Goal: Transaction & Acquisition: Purchase product/service

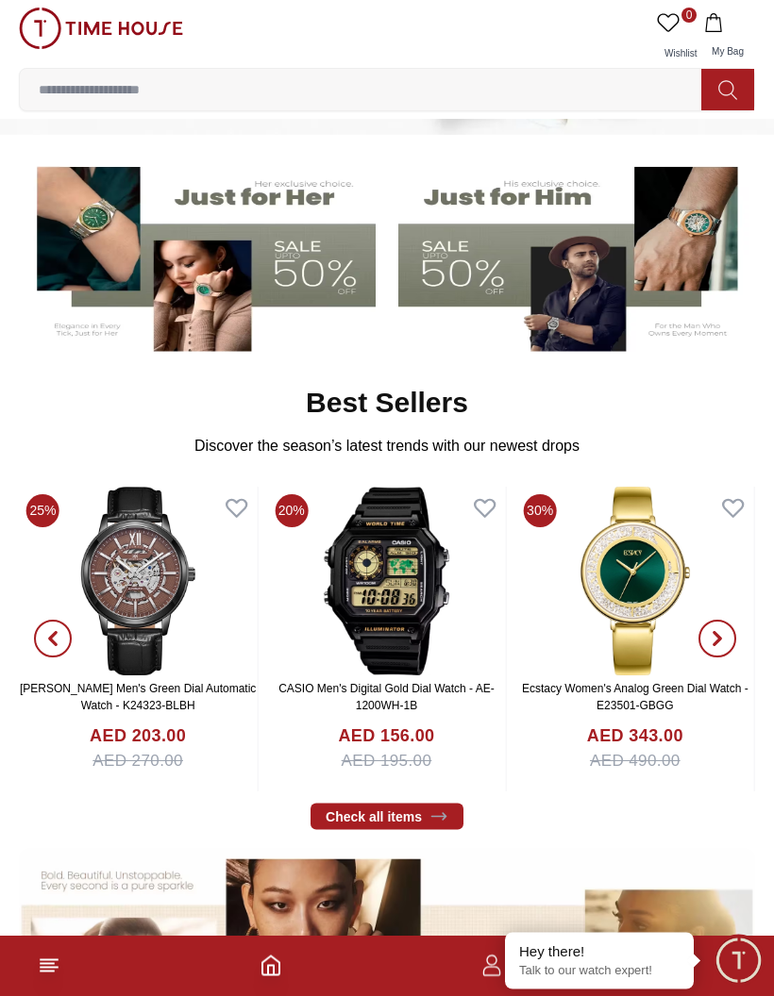
scroll to position [263, 0]
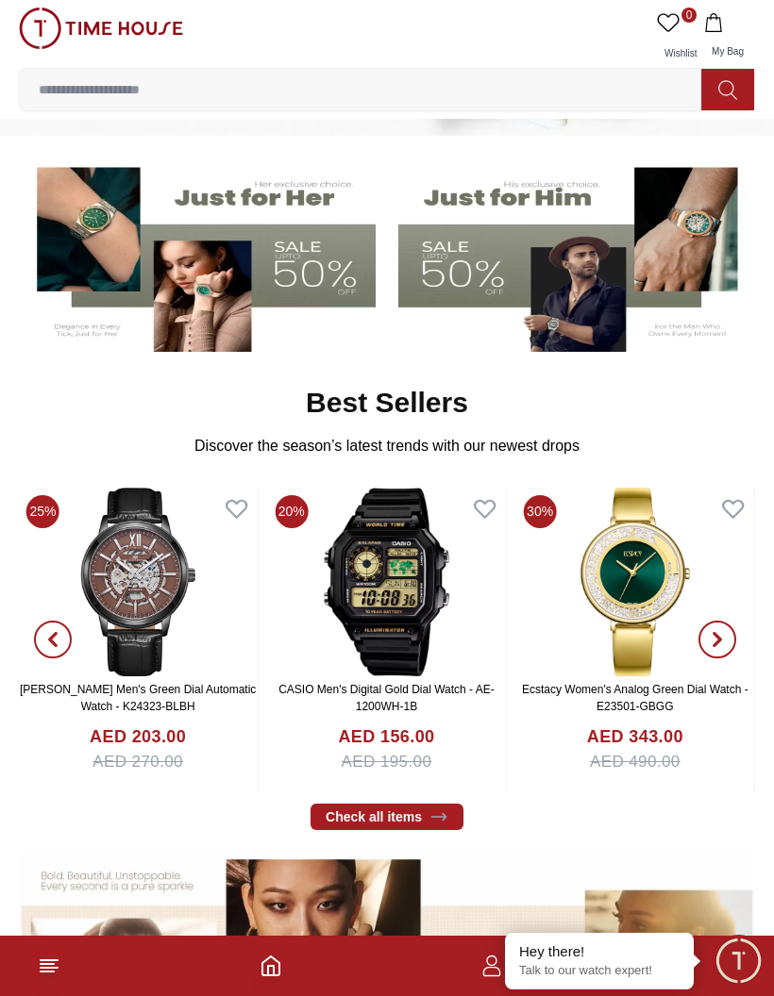
click at [434, 815] on icon at bounding box center [438, 817] width 19 height 19
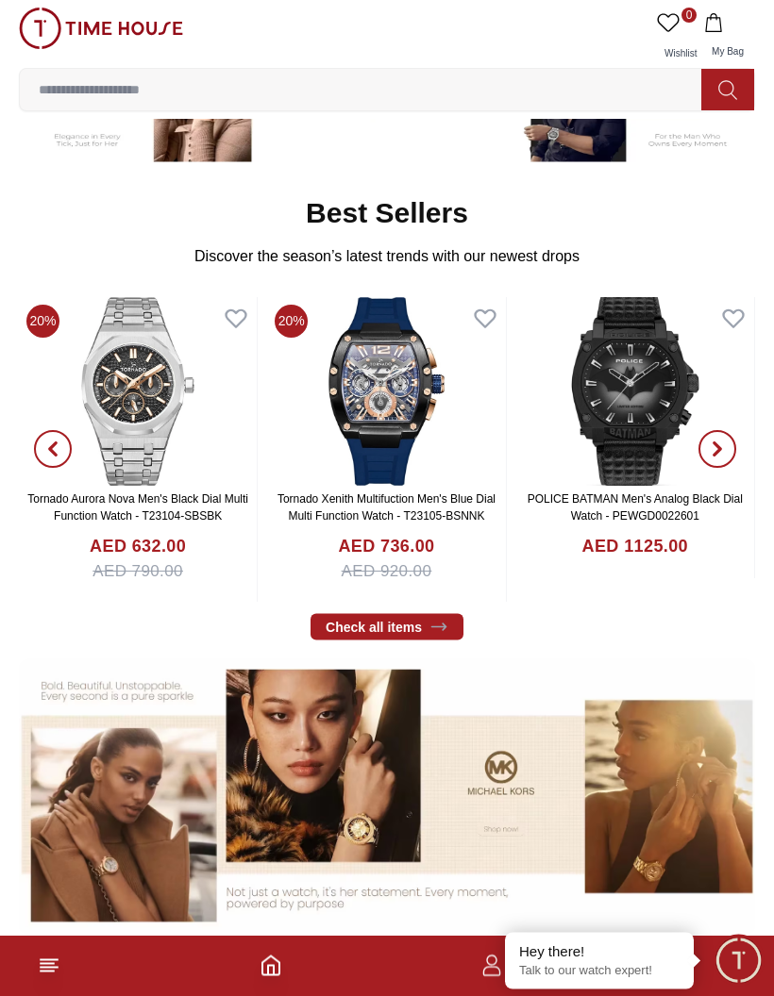
scroll to position [454, 0]
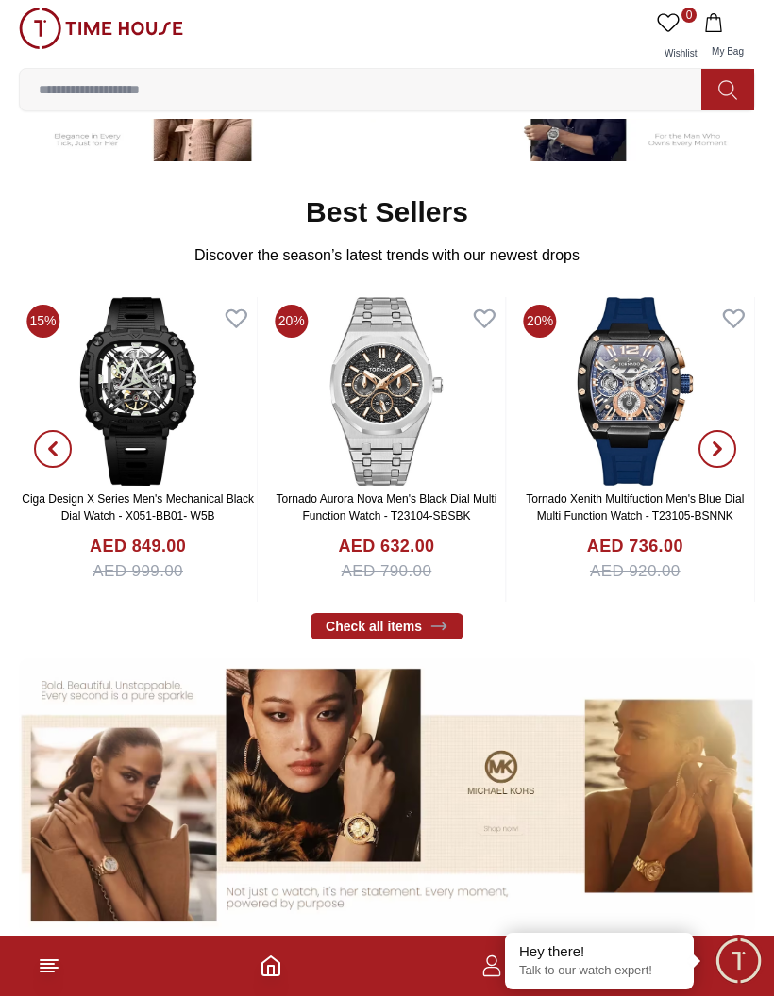
click at [181, 415] on img at bounding box center [138, 391] width 238 height 189
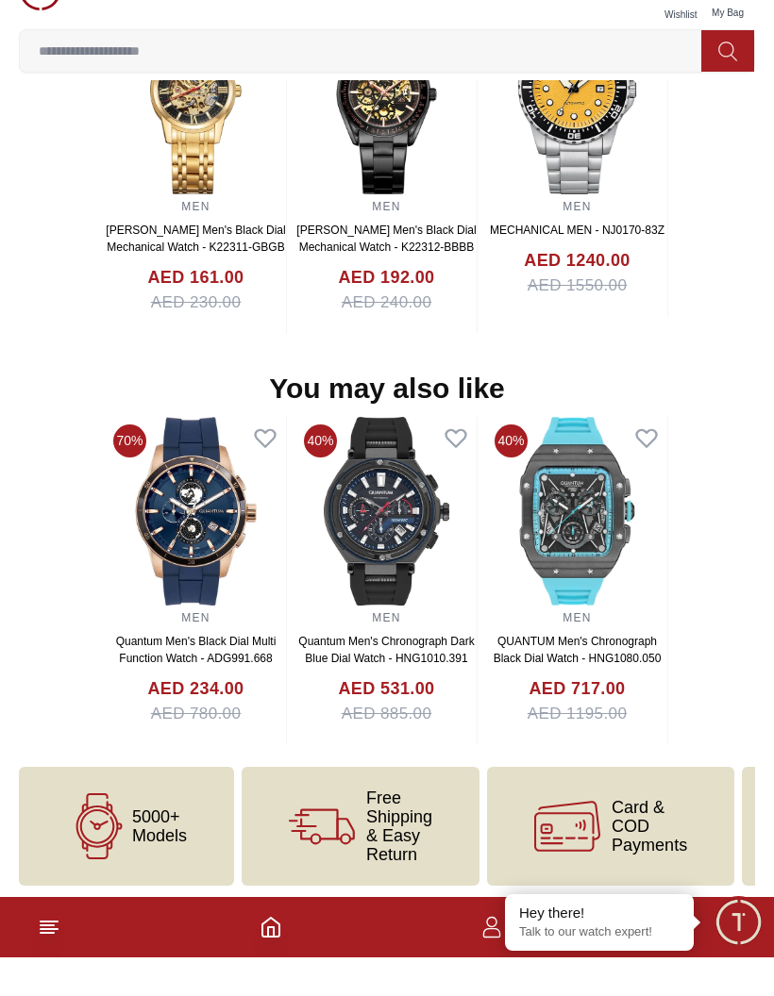
scroll to position [1598, 0]
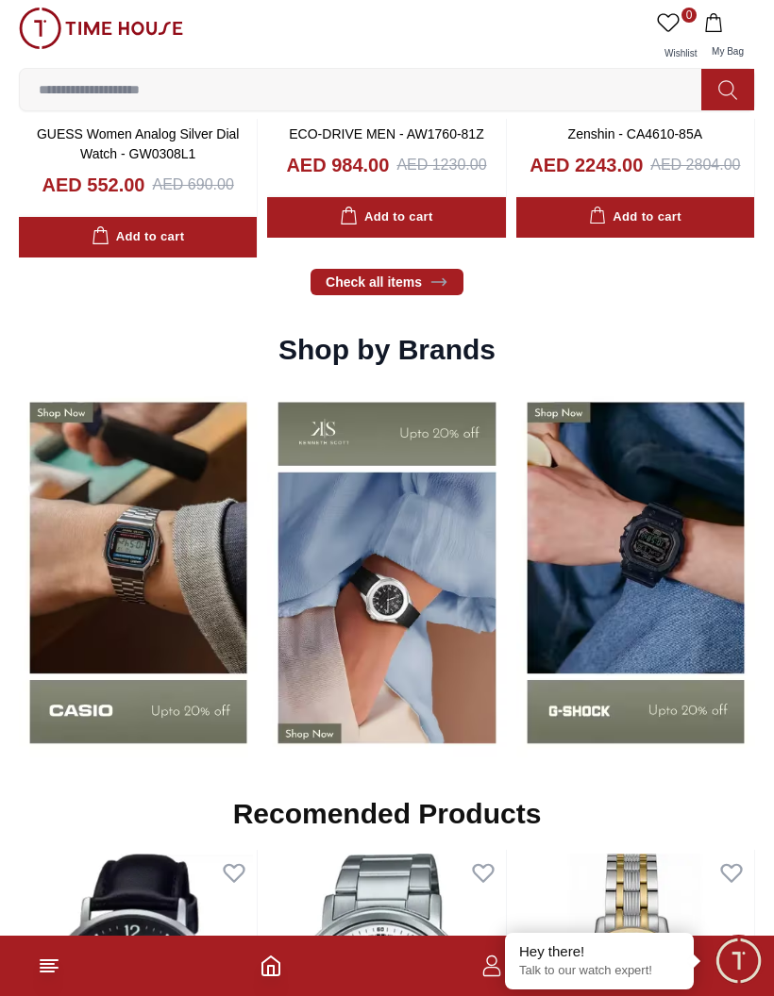
scroll to position [529, 0]
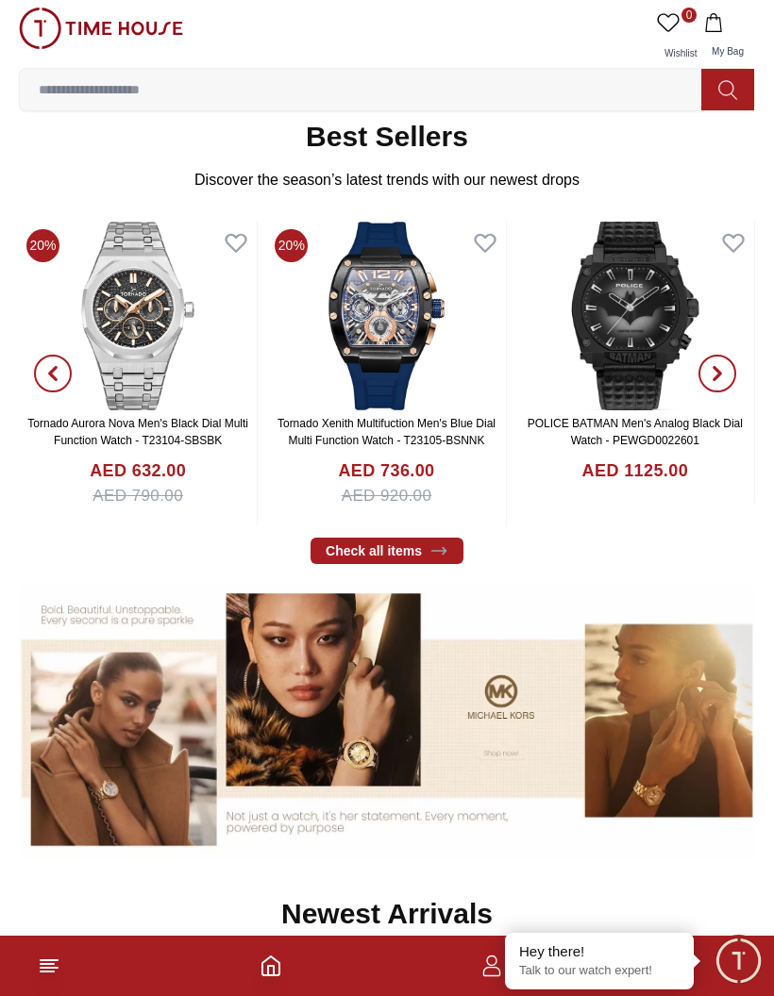
click at [142, 330] on img at bounding box center [138, 316] width 238 height 189
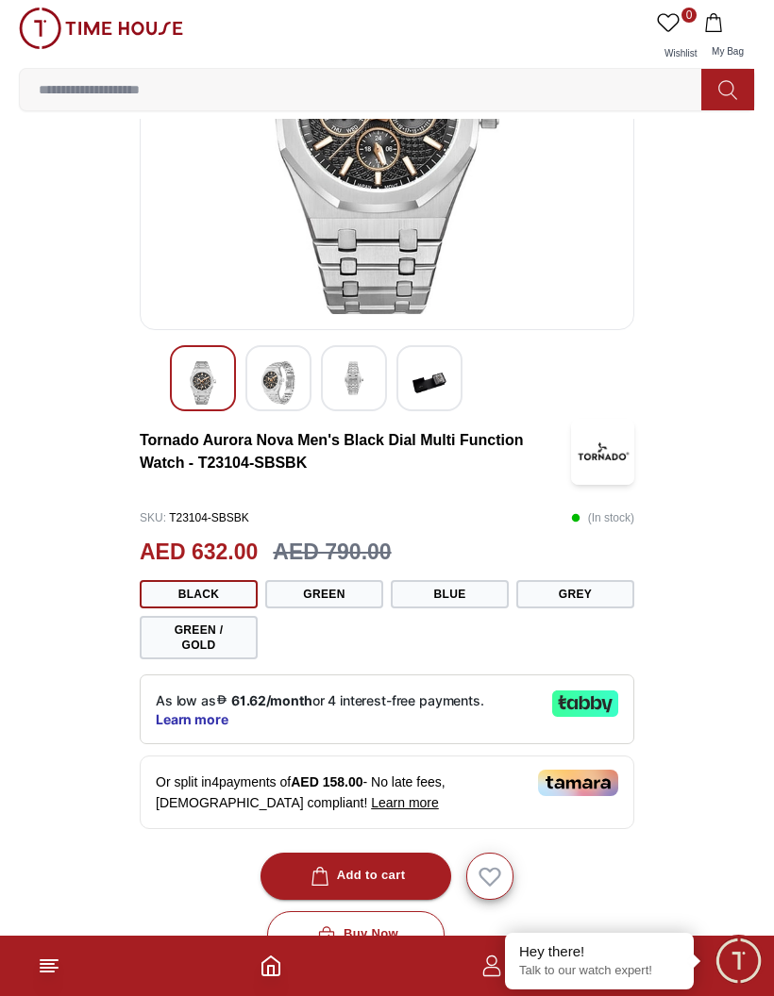
scroll to position [197, 0]
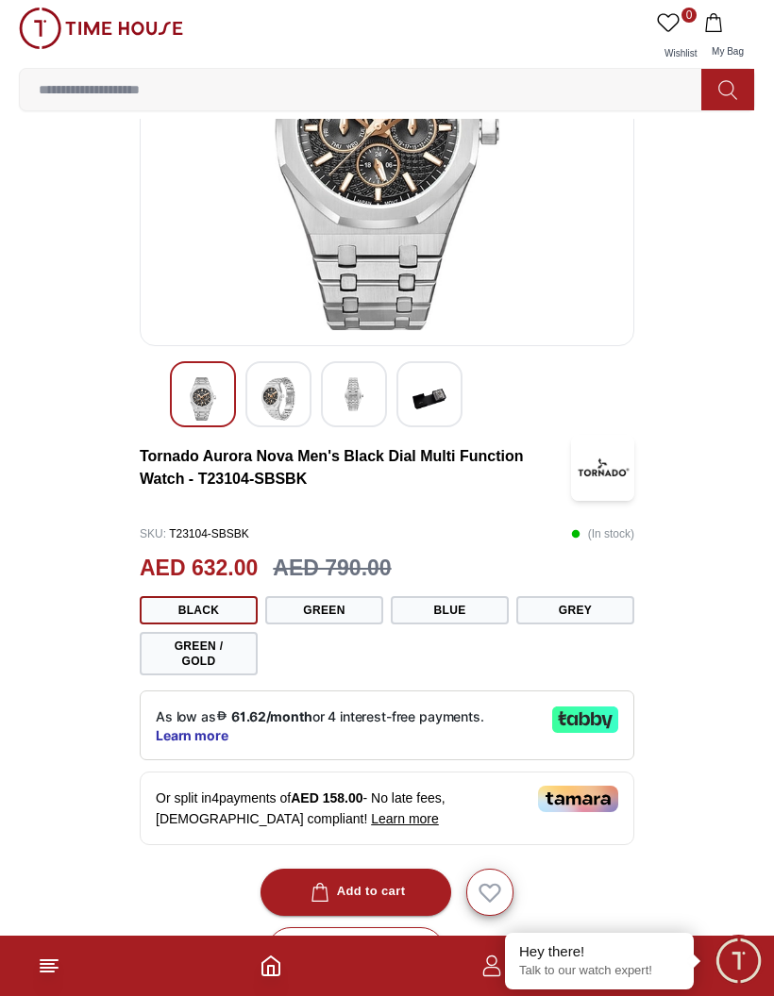
click at [237, 603] on button "Black" at bounding box center [199, 610] width 118 height 28
click at [372, 608] on button "Green" at bounding box center [324, 610] width 118 height 28
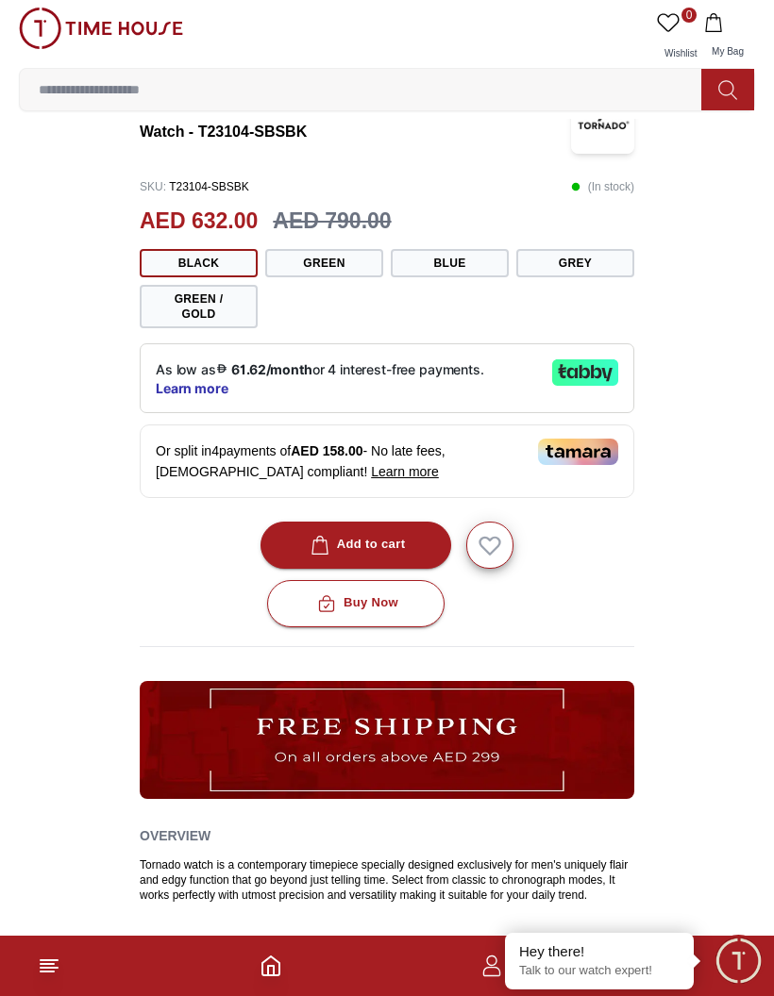
scroll to position [542, 0]
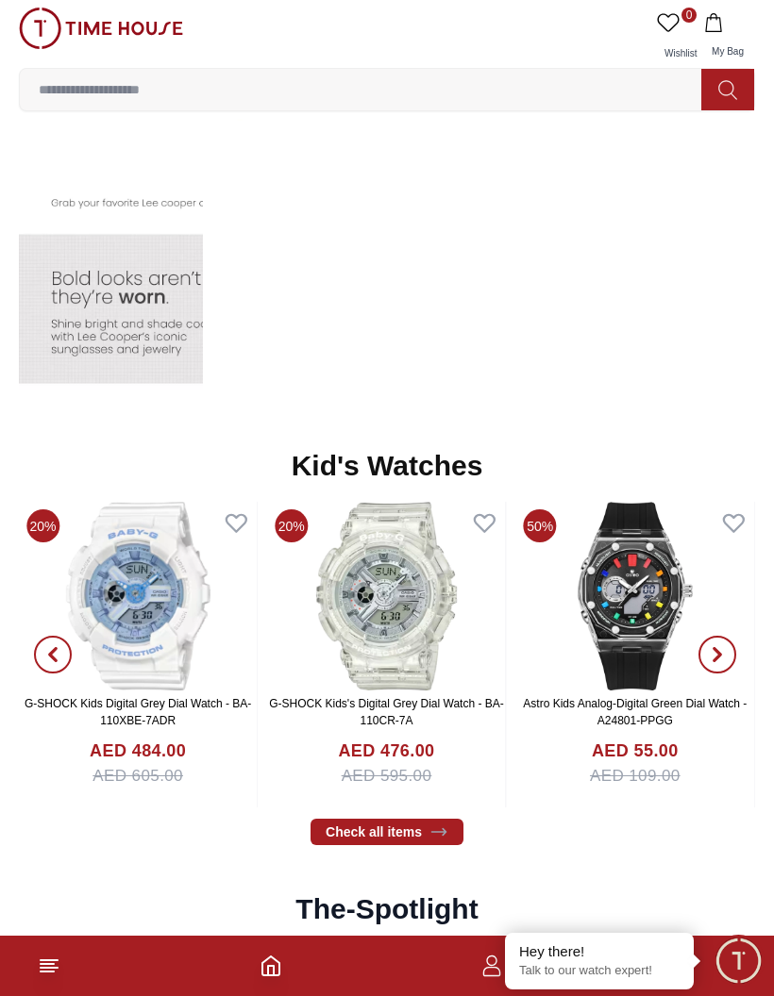
scroll to position [3077, 0]
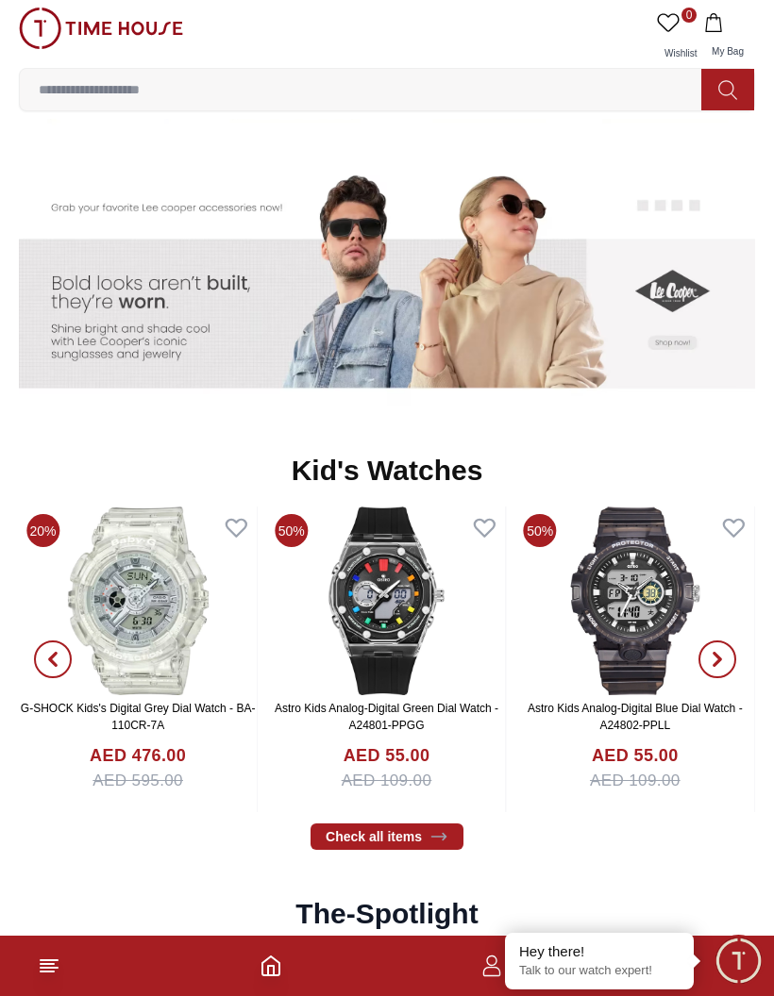
click at [269, 977] on icon "Home" at bounding box center [270, 966] width 23 height 23
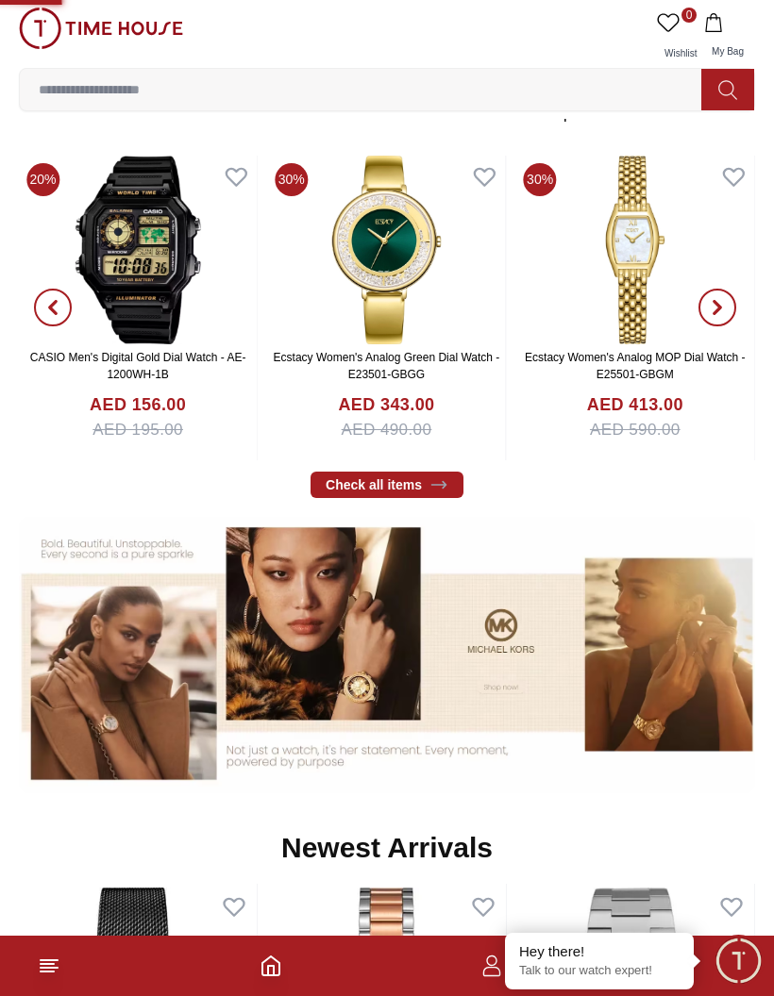
click at [480, 961] on icon "button" at bounding box center [491, 966] width 23 height 23
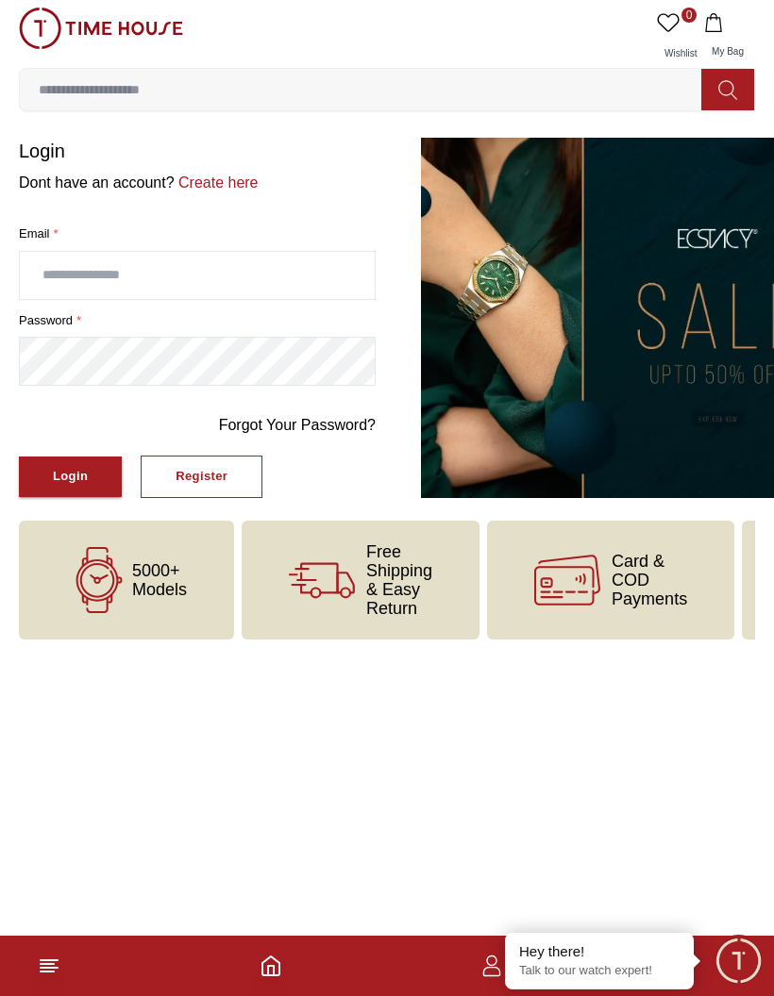
click at [58, 952] on footer at bounding box center [387, 966] width 774 height 60
click at [70, 953] on footer at bounding box center [387, 966] width 774 height 60
click at [79, 946] on footer at bounding box center [387, 966] width 774 height 60
click at [177, 575] on span "5000+ Models" at bounding box center [159, 580] width 55 height 38
click at [38, 964] on icon at bounding box center [49, 966] width 23 height 23
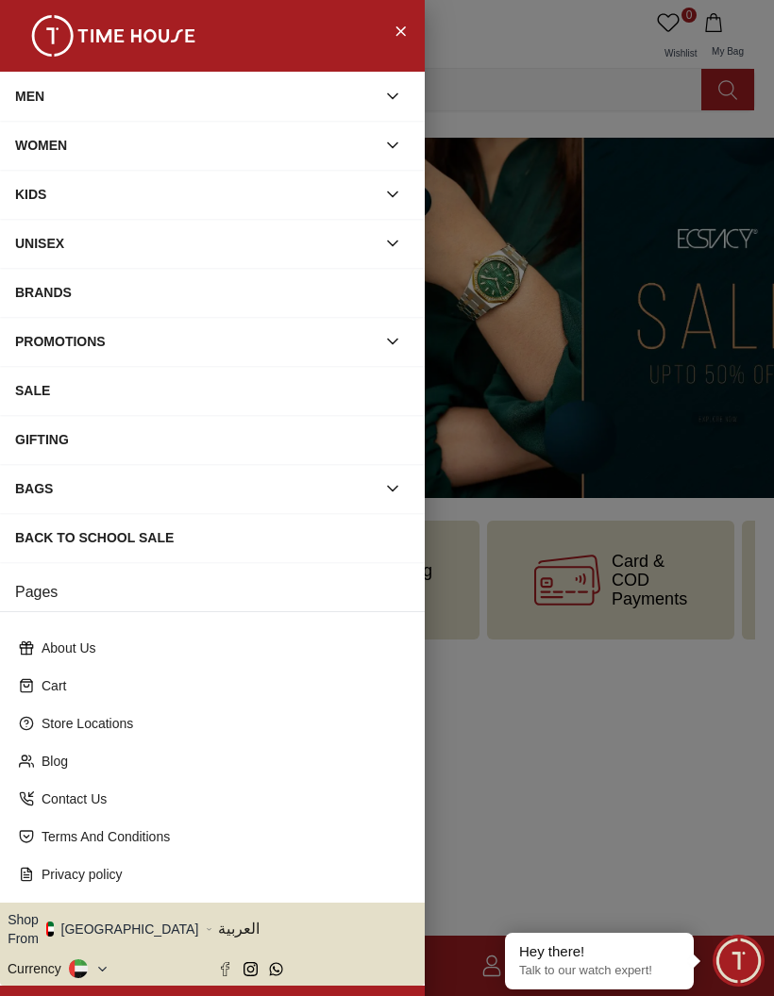
click at [297, 96] on div "MEN" at bounding box center [195, 96] width 360 height 34
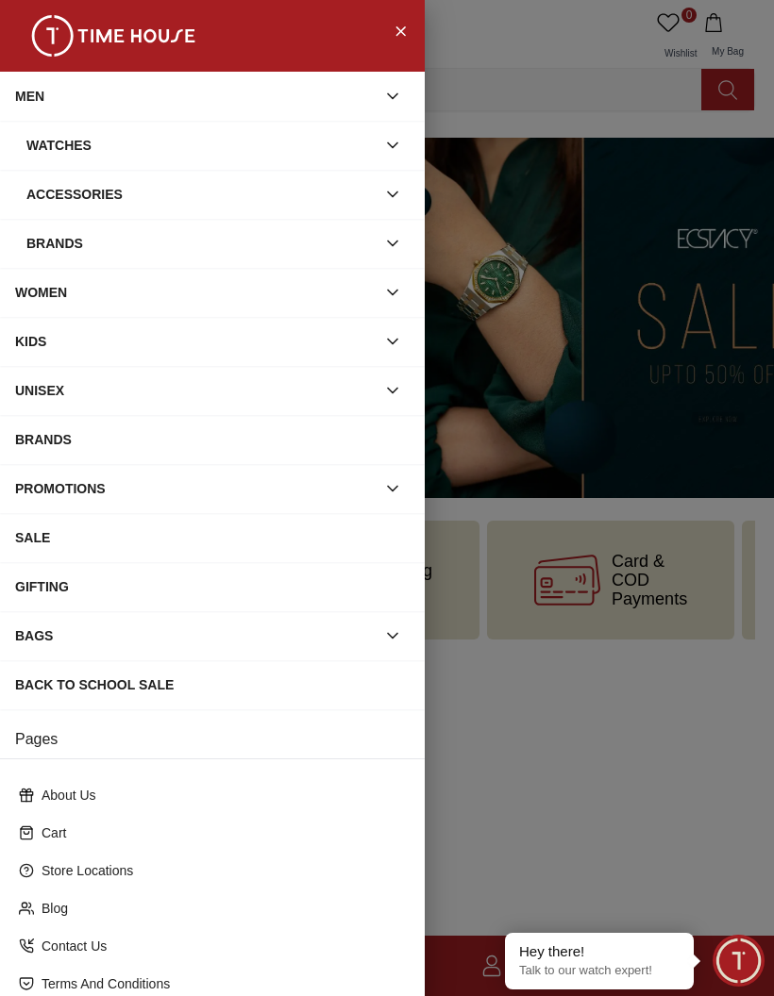
click at [401, 142] on icon "button" at bounding box center [392, 145] width 19 height 19
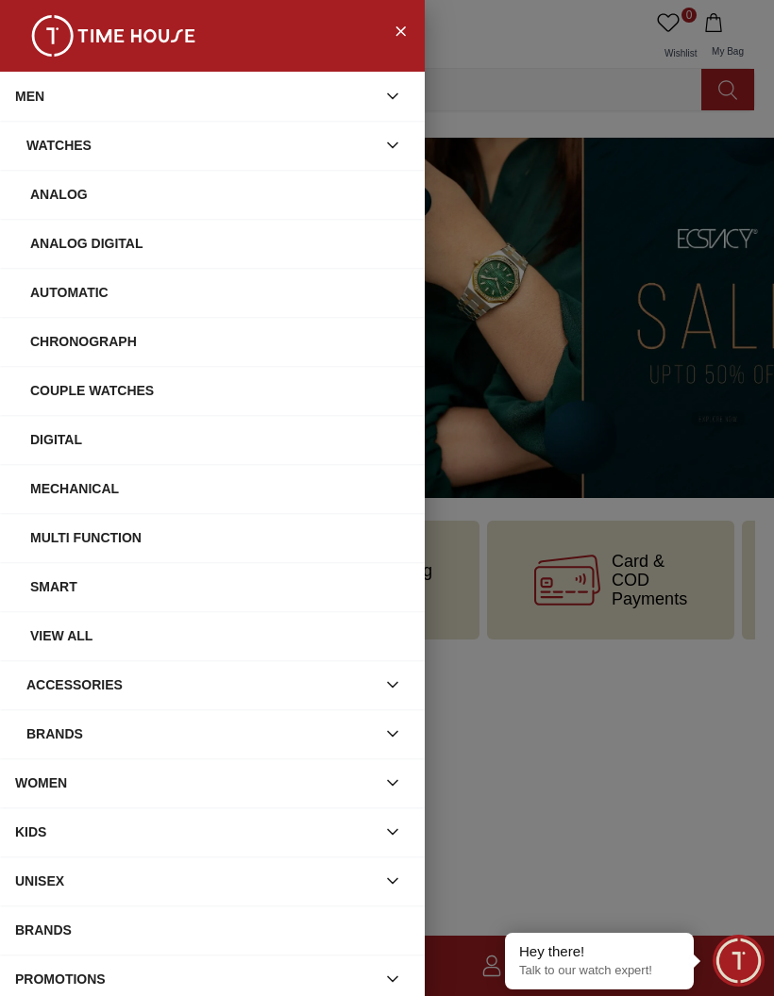
click at [206, 296] on div "Automatic" at bounding box center [219, 292] width 379 height 34
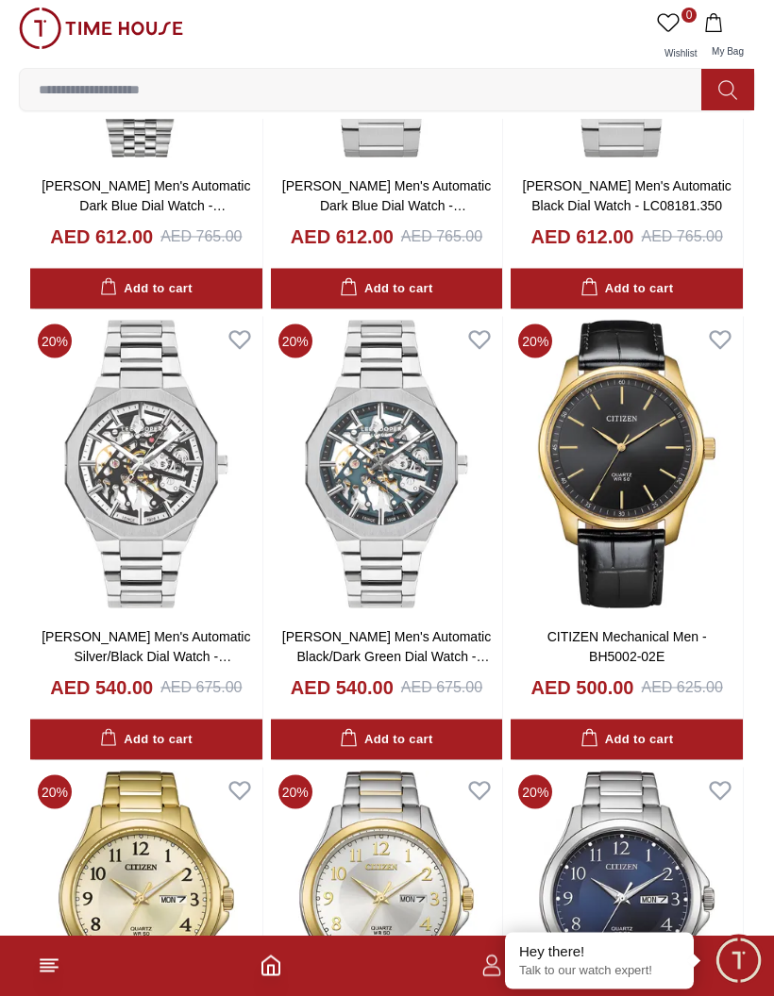
scroll to position [1321, 0]
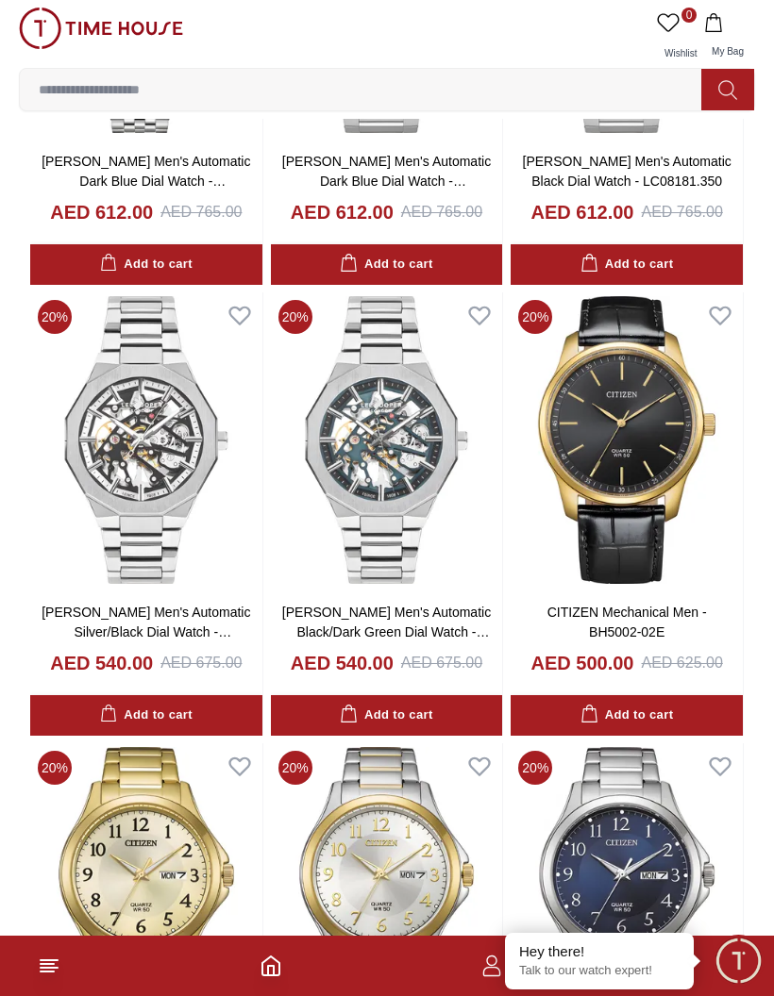
click at [407, 483] on img at bounding box center [387, 440] width 232 height 296
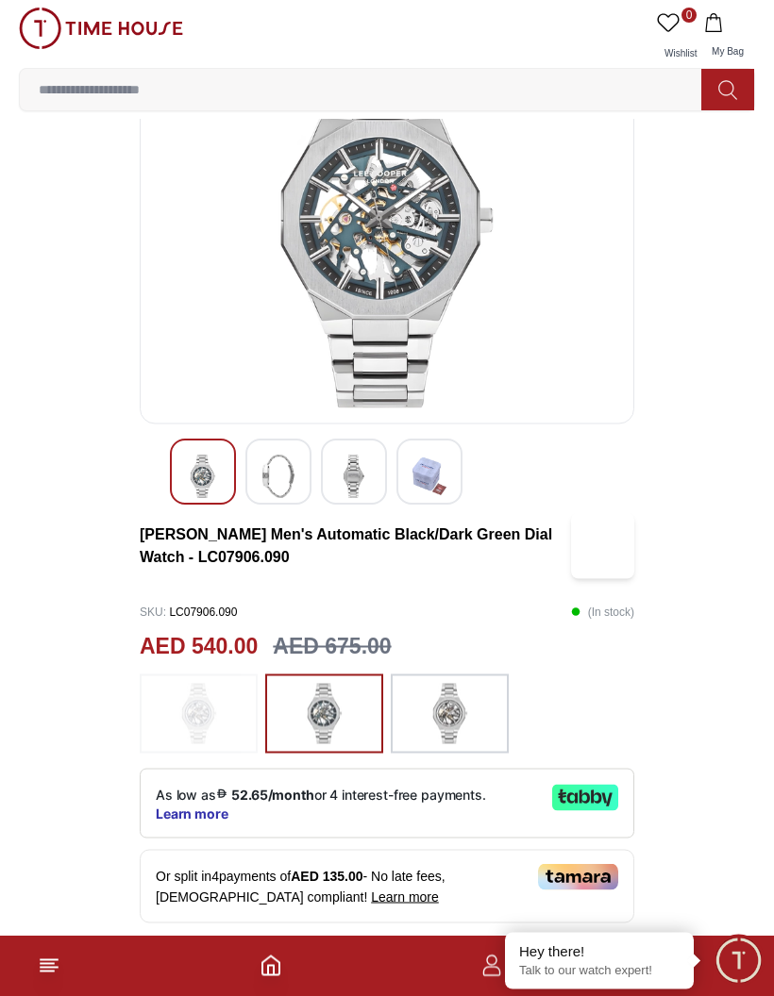
scroll to position [41, 0]
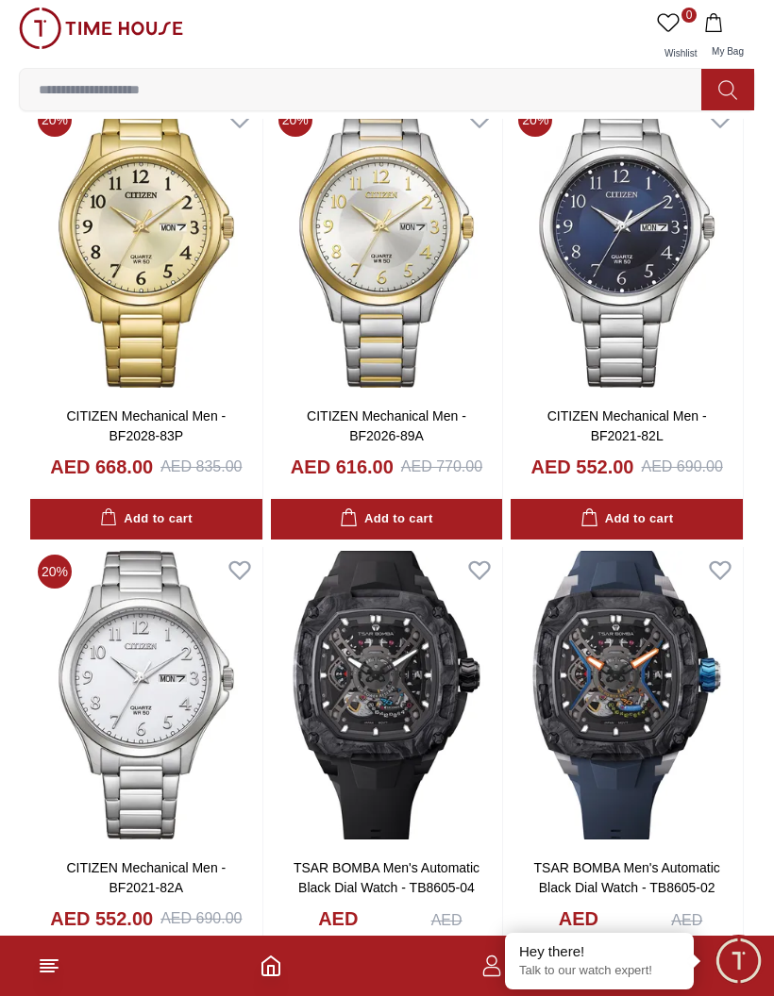
scroll to position [2042, 0]
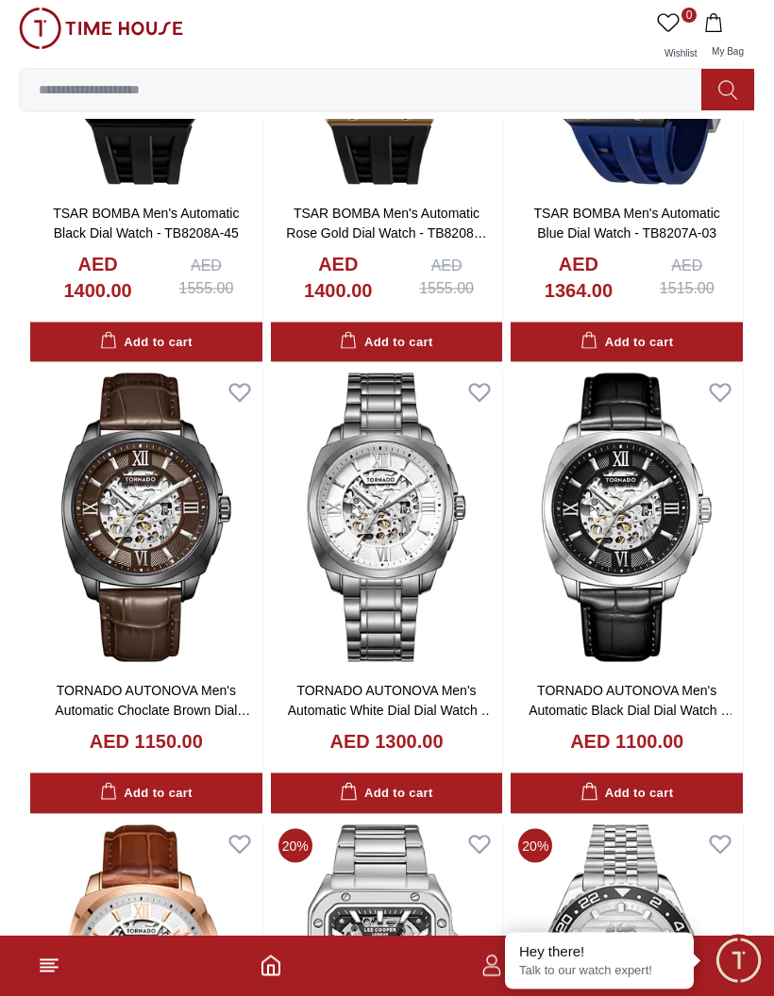
scroll to position [3580, 0]
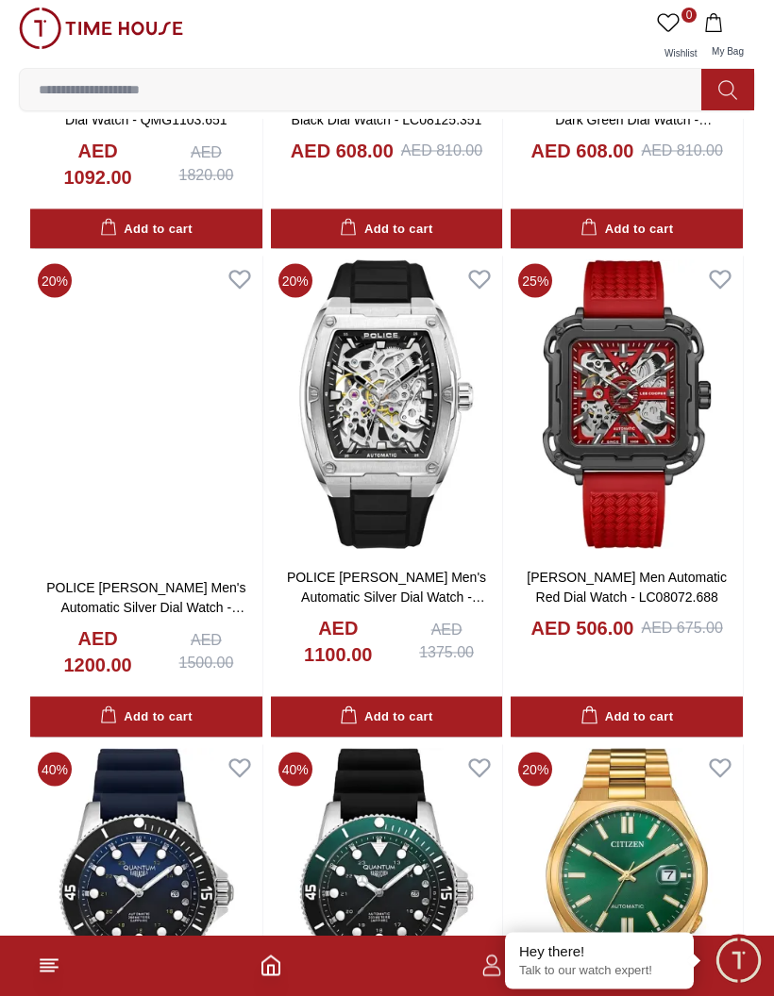
scroll to position [9906, 0]
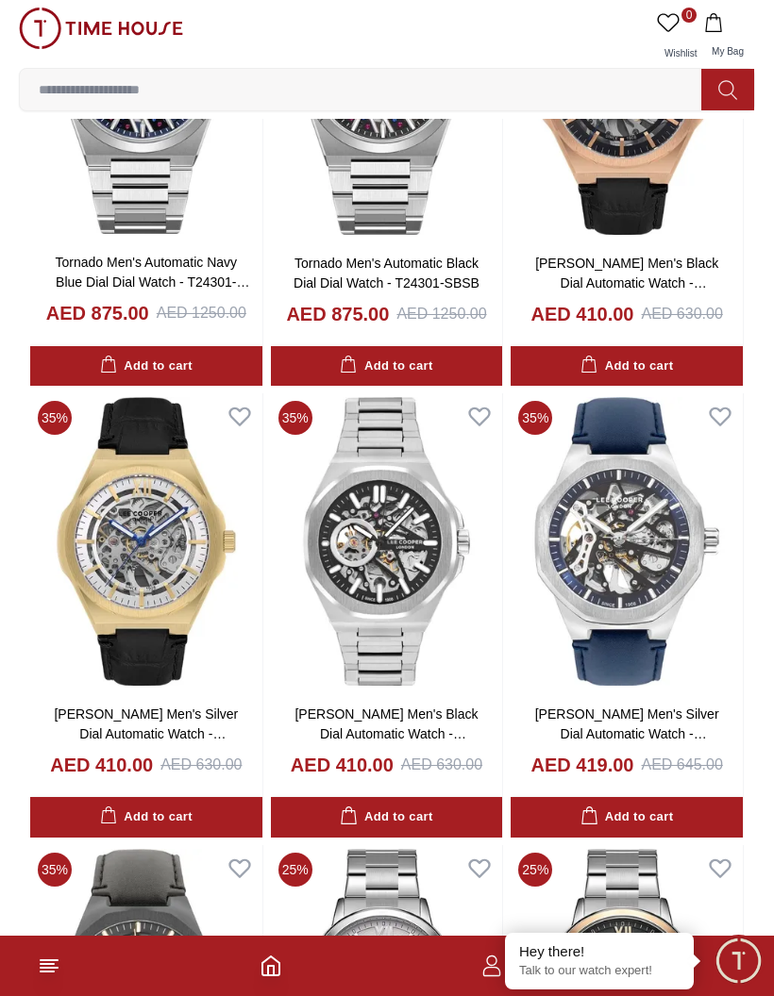
scroll to position [12061, 0]
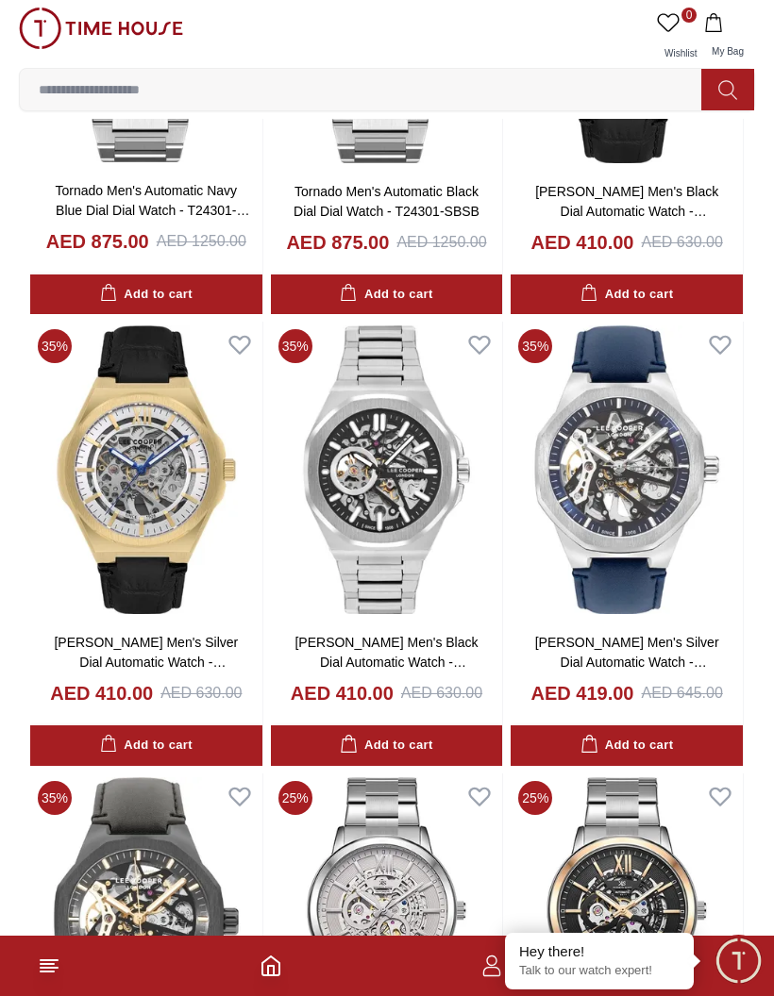
click at [428, 448] on img at bounding box center [387, 470] width 232 height 296
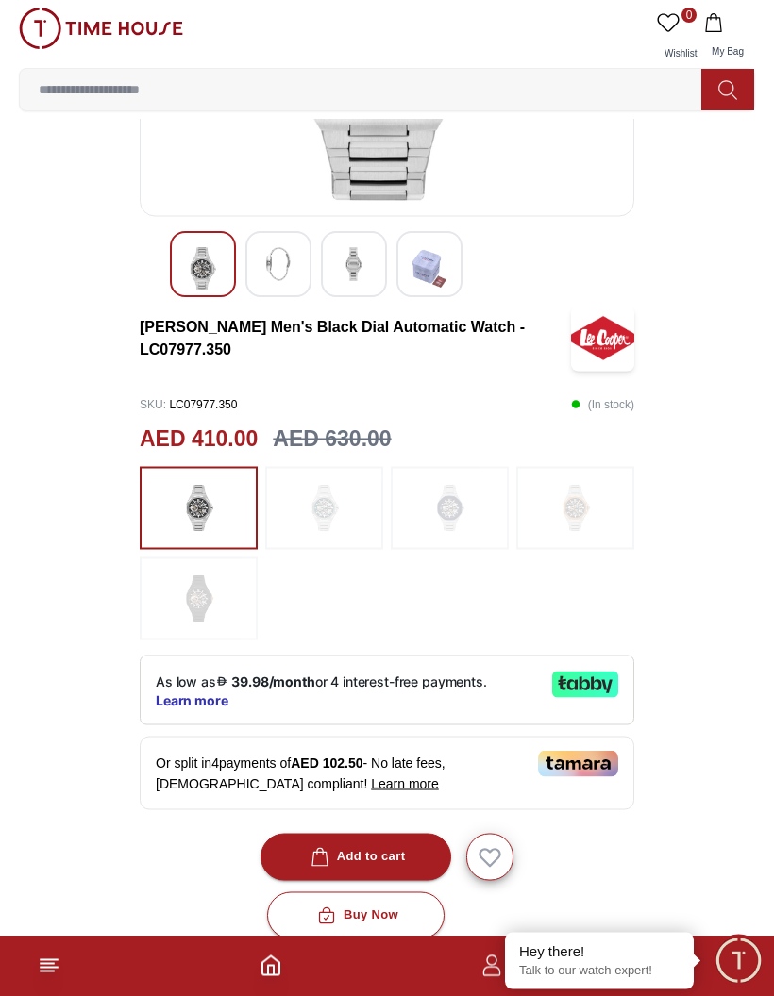
scroll to position [327, 0]
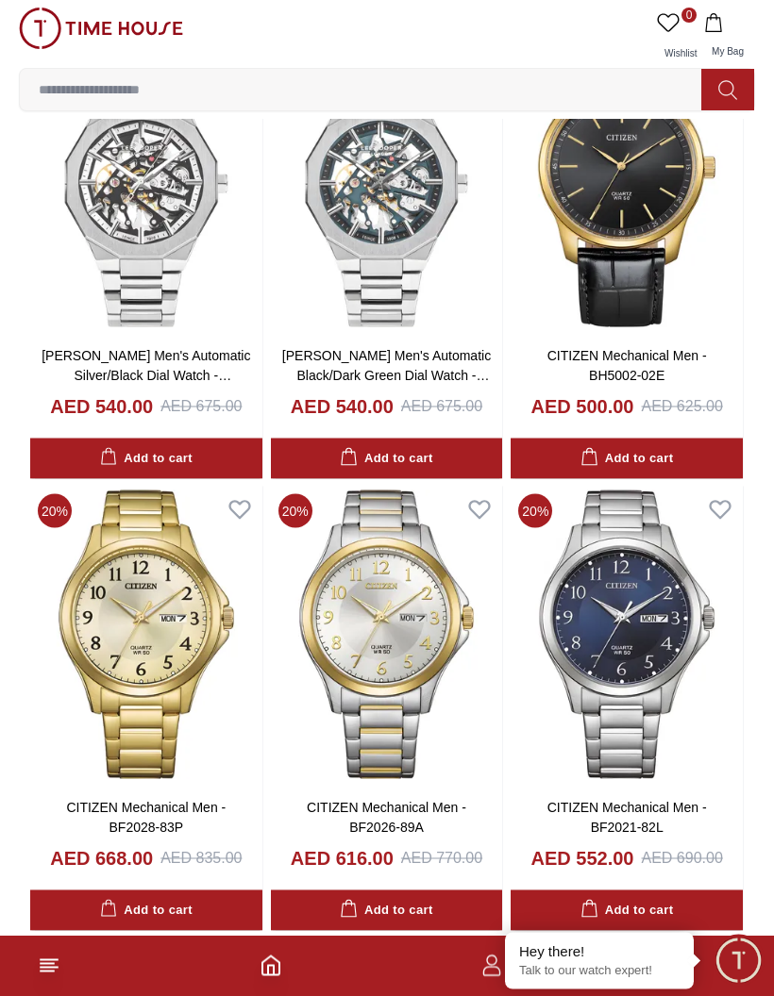
scroll to position [1540, 0]
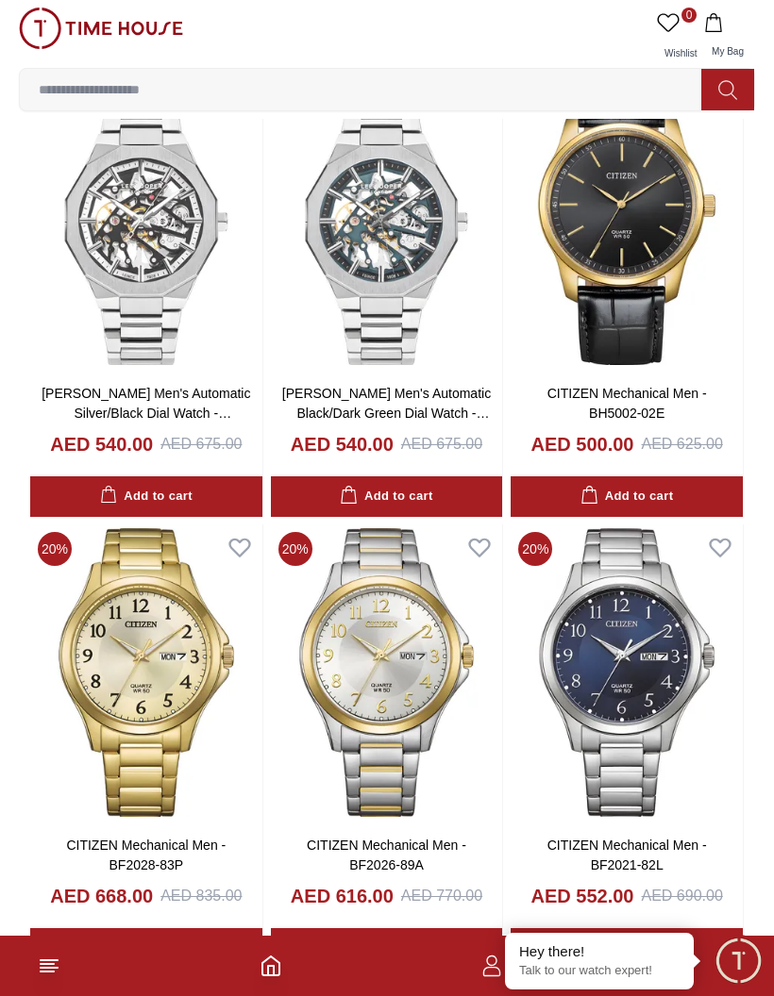
click at [446, 262] on img at bounding box center [387, 222] width 232 height 296
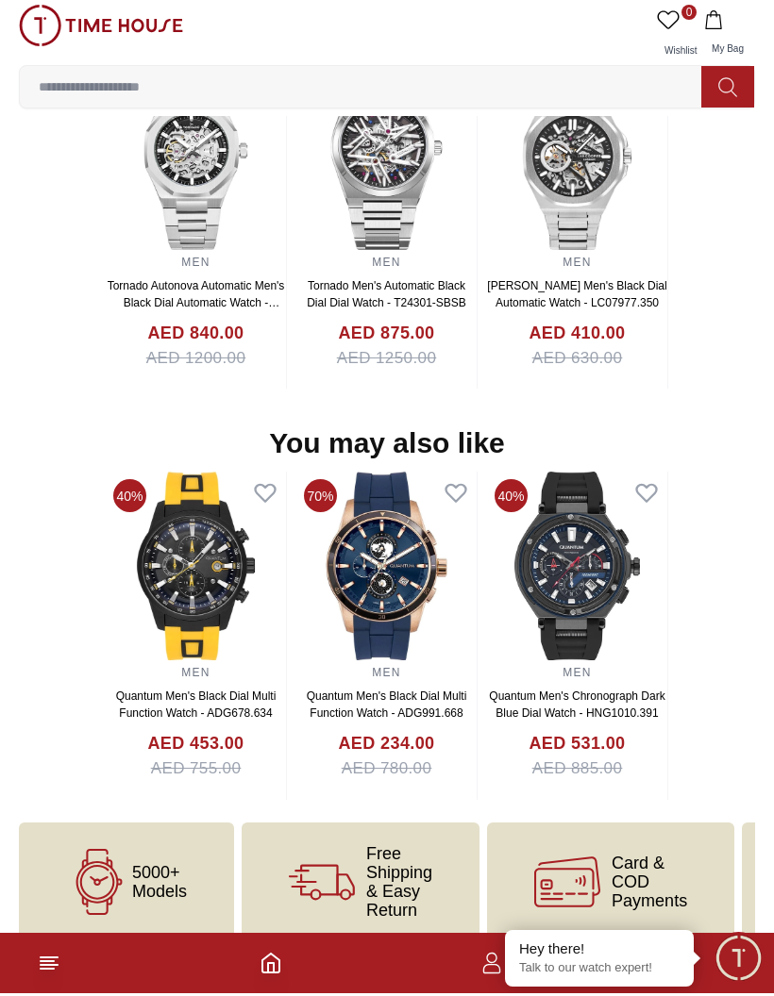
scroll to position [1563, 0]
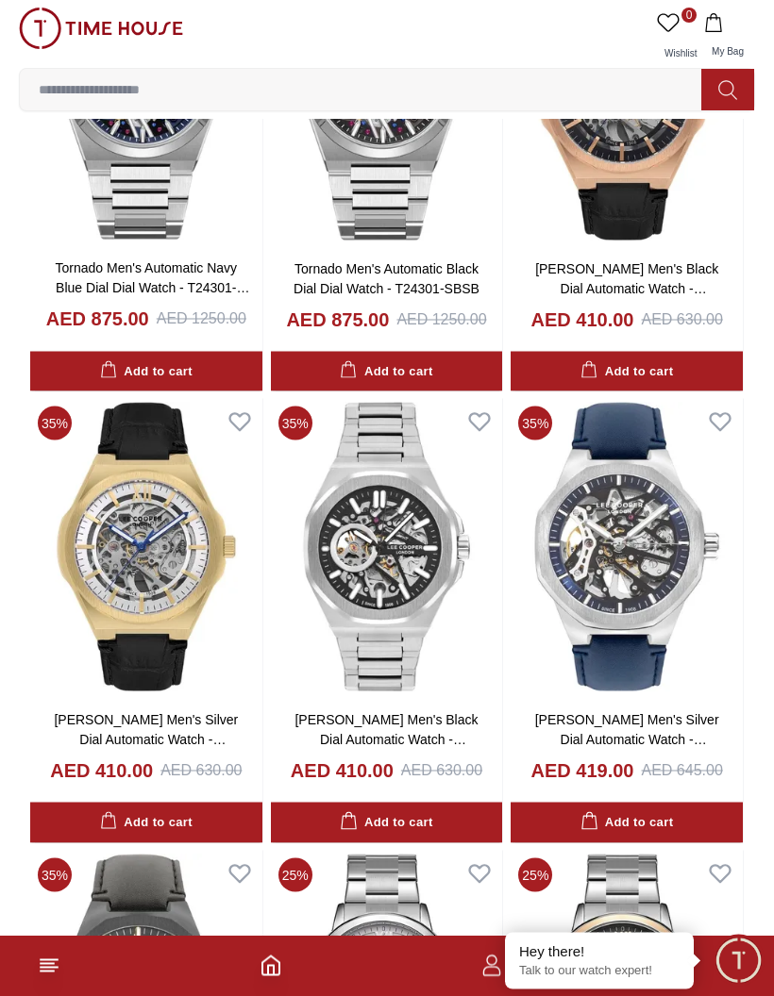
scroll to position [11985, 0]
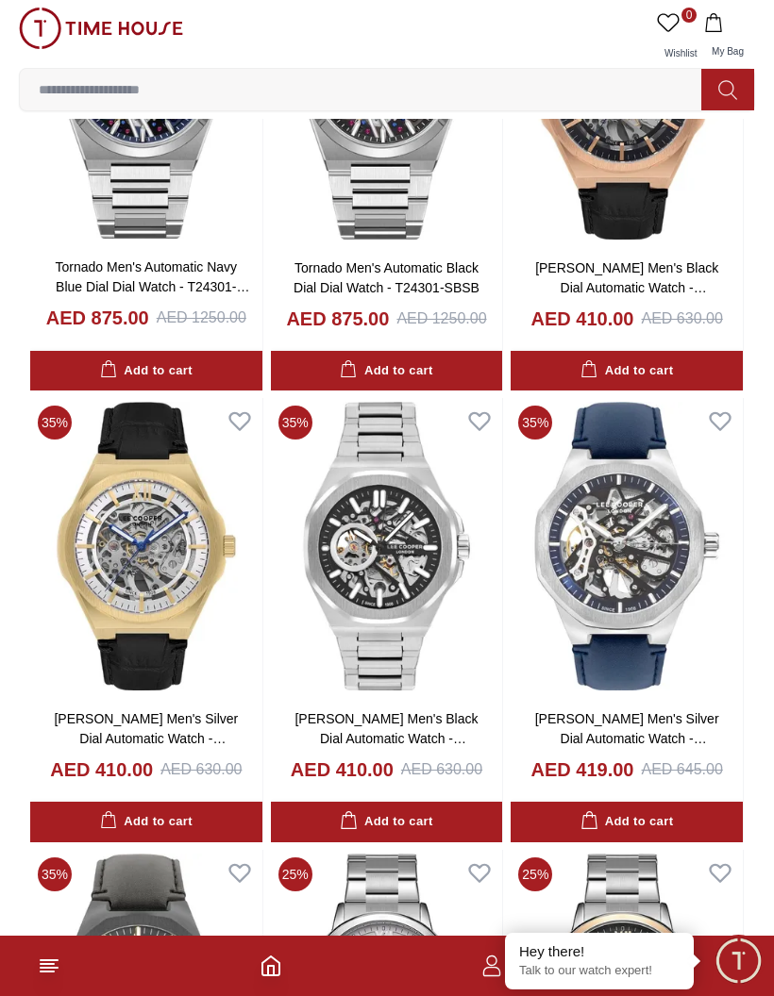
click at [656, 553] on img at bounding box center [626, 546] width 232 height 296
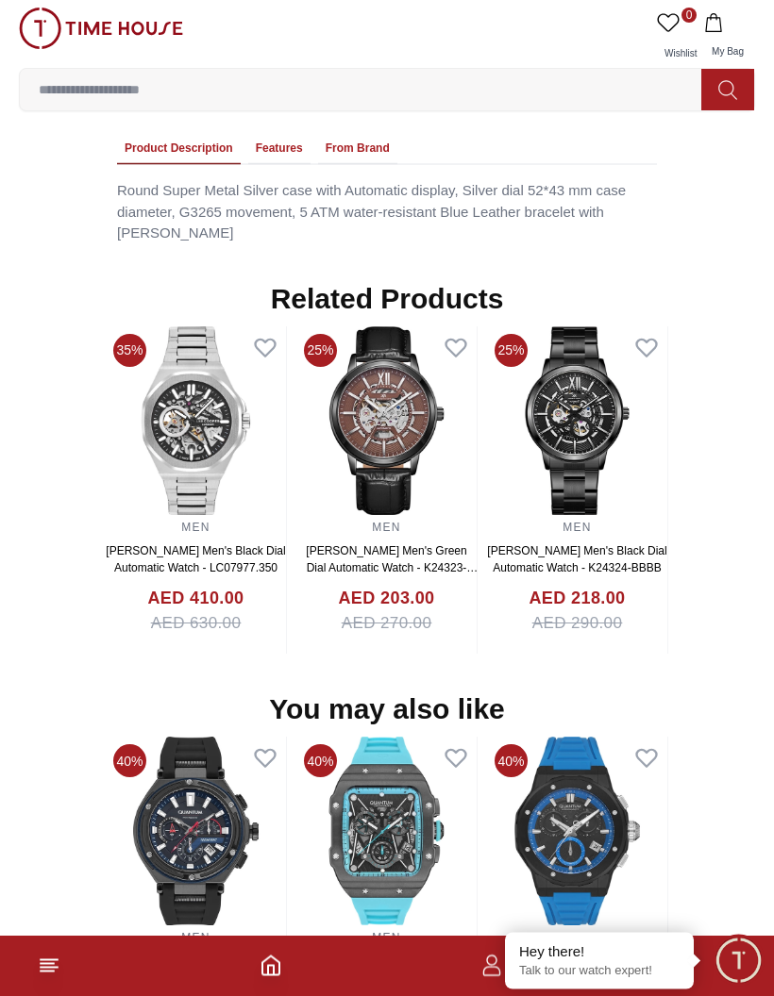
scroll to position [1562, 0]
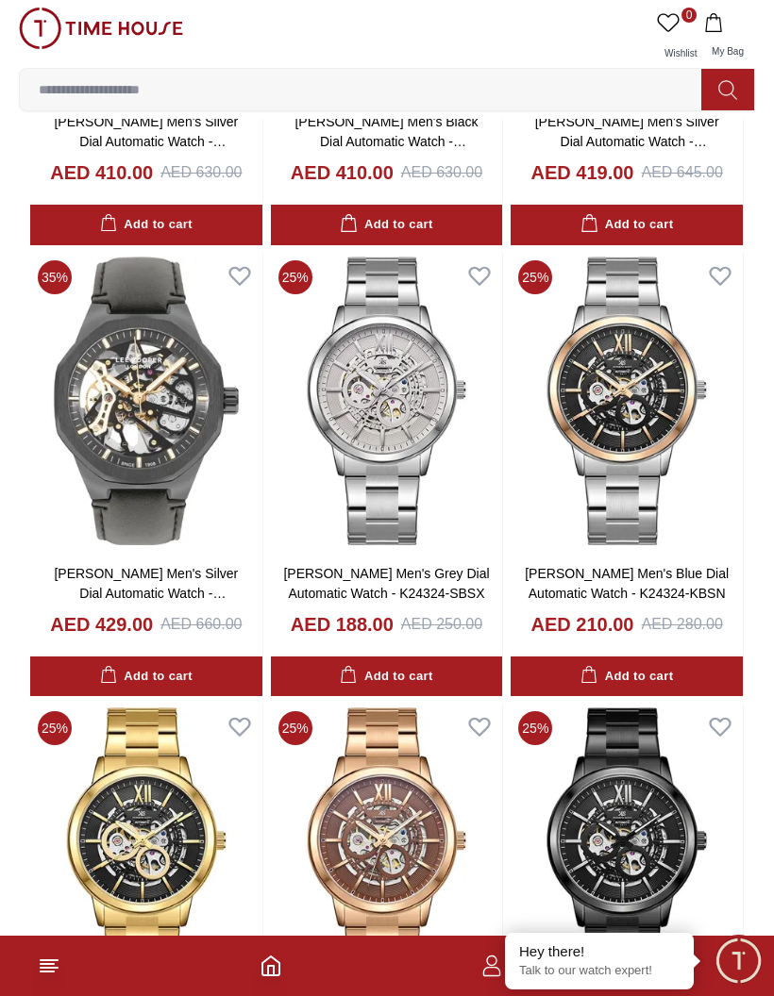
scroll to position [12587, 0]
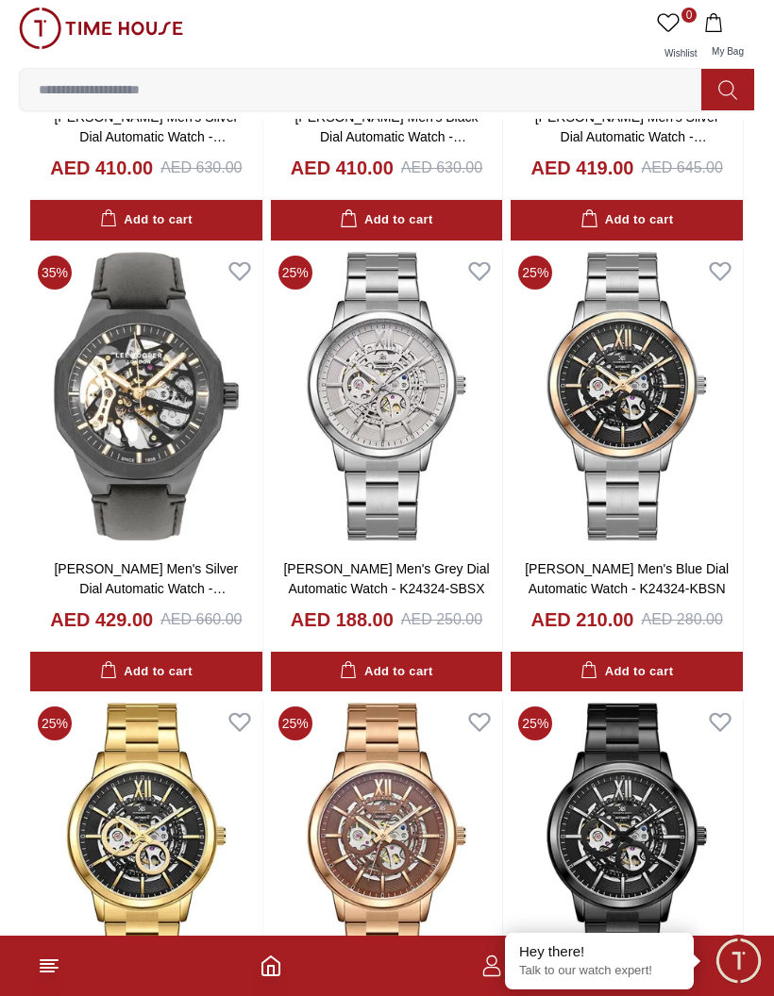
click at [182, 411] on img at bounding box center [146, 396] width 232 height 296
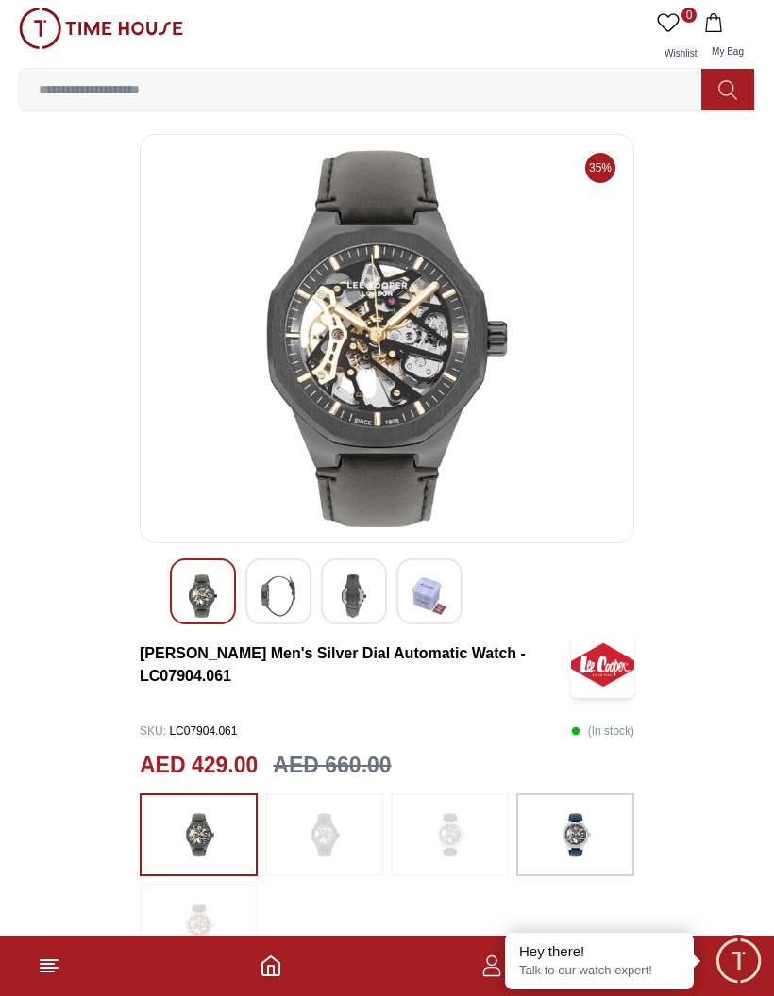
click at [293, 585] on img at bounding box center [278, 596] width 34 height 43
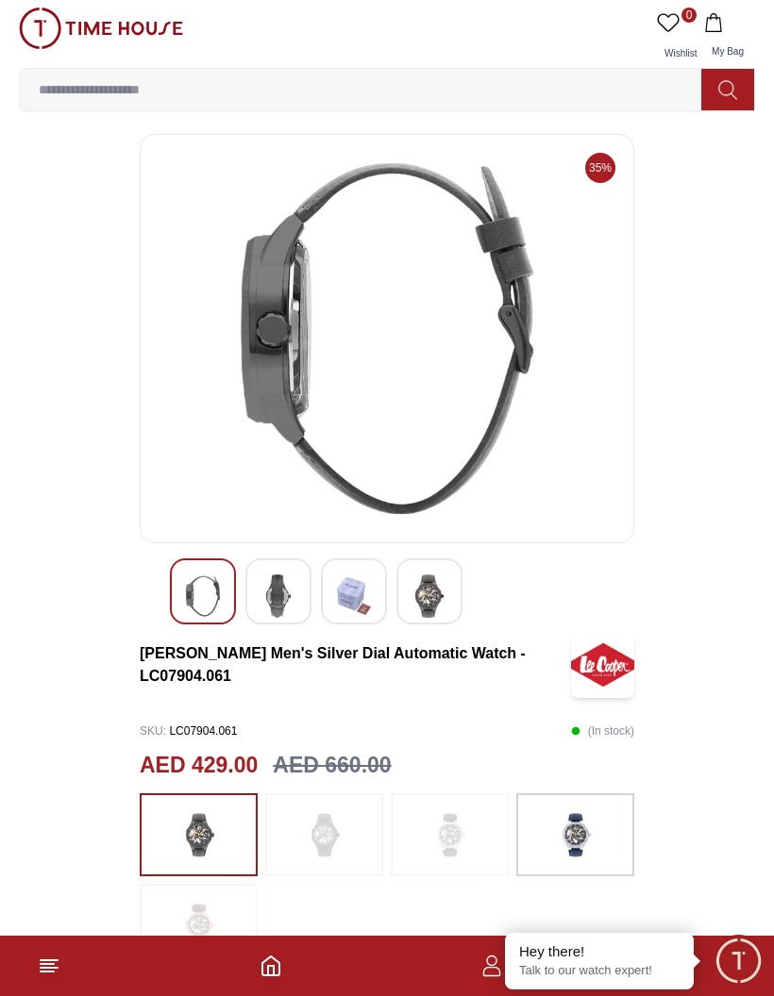
click at [349, 591] on img at bounding box center [354, 596] width 34 height 43
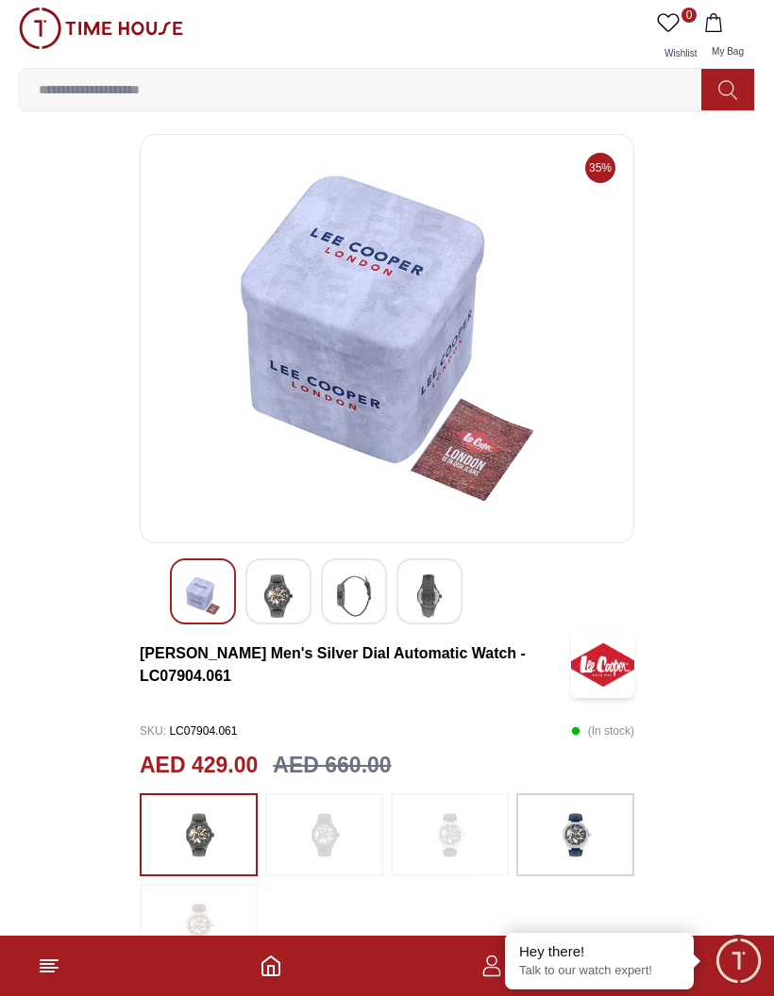
click at [434, 594] on img at bounding box center [429, 596] width 34 height 43
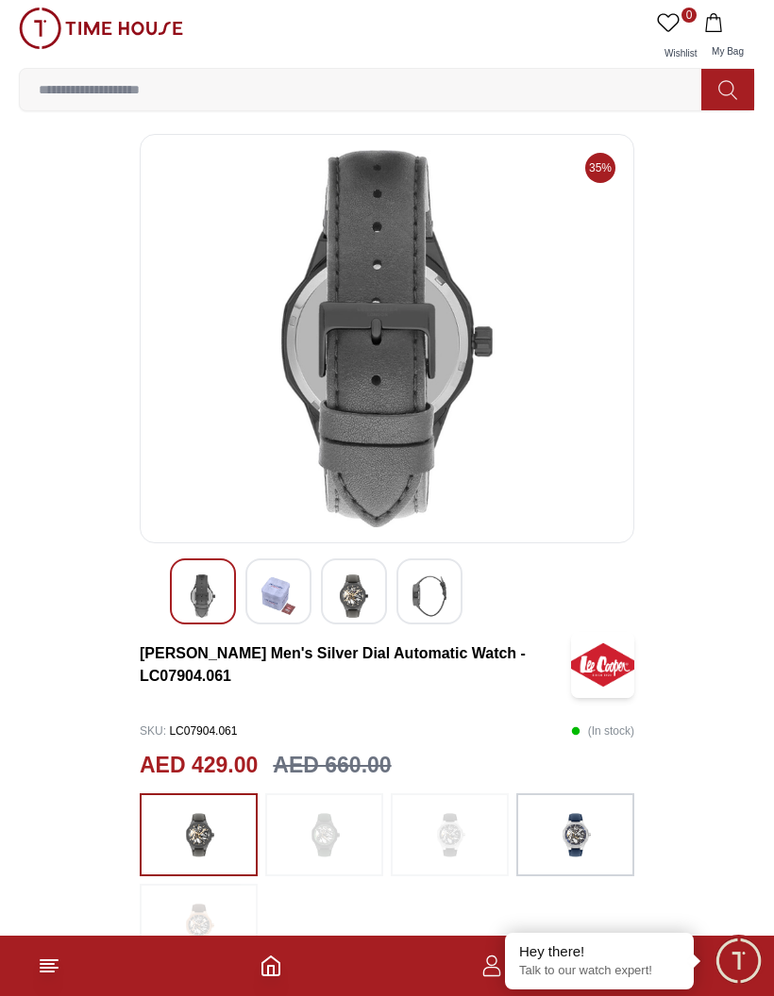
click at [213, 588] on img at bounding box center [203, 596] width 34 height 43
click at [205, 585] on img at bounding box center [203, 596] width 34 height 43
click at [349, 592] on img at bounding box center [354, 596] width 34 height 43
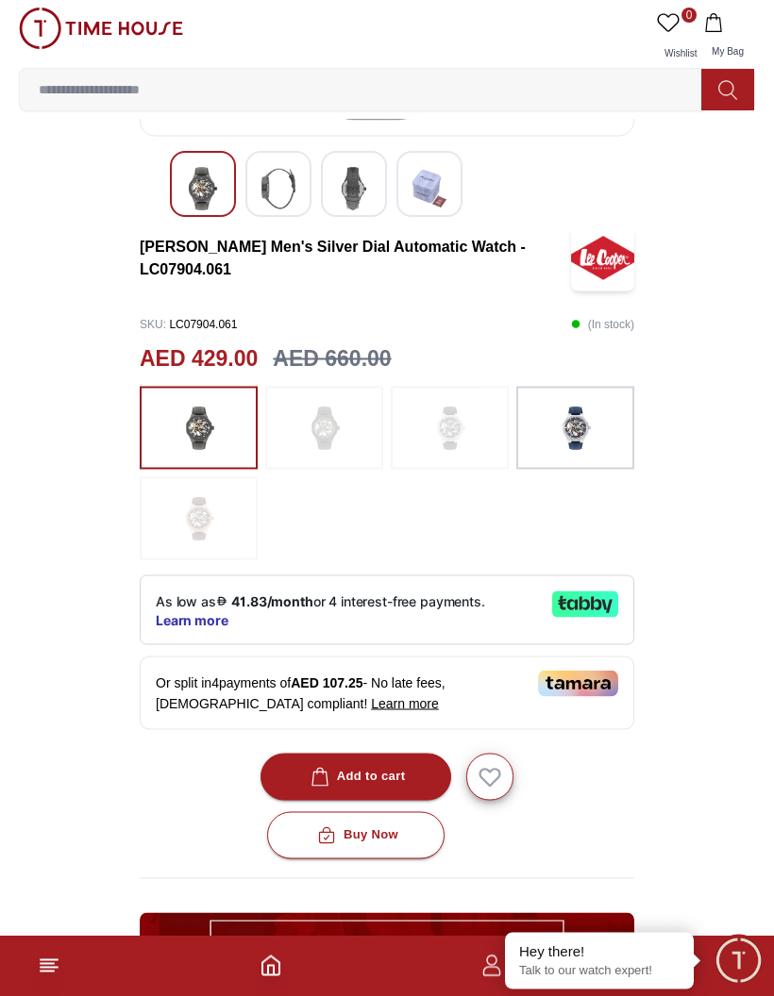
scroll to position [408, 0]
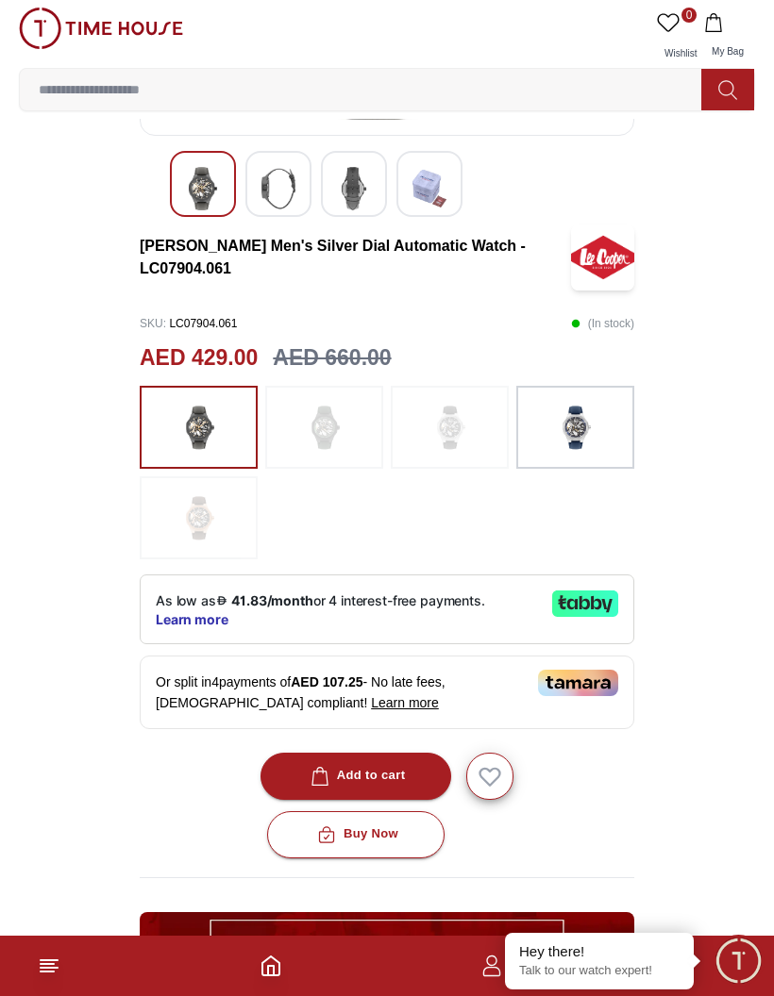
click at [385, 843] on div "Buy Now" at bounding box center [355, 835] width 85 height 22
